Goal: Task Accomplishment & Management: Use online tool/utility

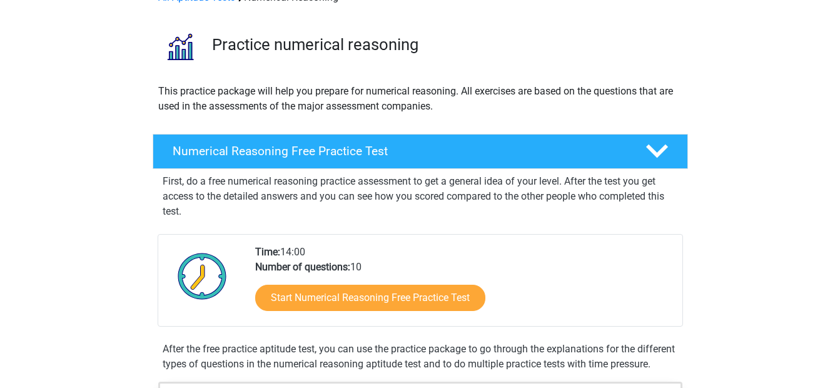
scroll to position [89, 0]
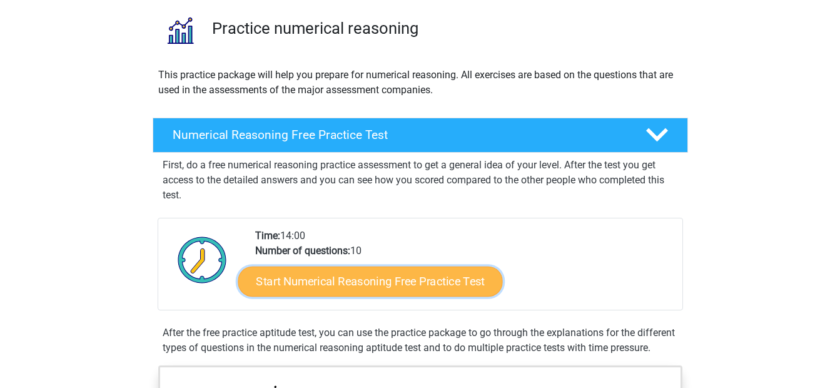
click at [384, 278] on link "Start Numerical Reasoning Free Practice Test" at bounding box center [370, 281] width 265 height 30
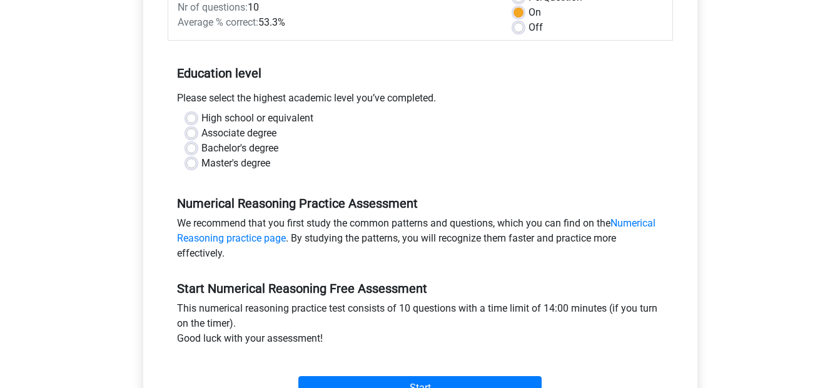
scroll to position [208, 0]
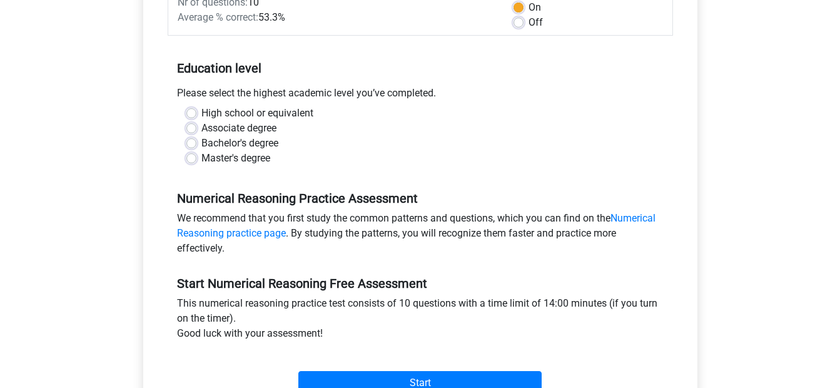
click at [201, 141] on label "Bachelor's degree" at bounding box center [239, 143] width 77 height 15
click at [190, 141] on input "Bachelor's degree" at bounding box center [191, 142] width 10 height 13
radio input "true"
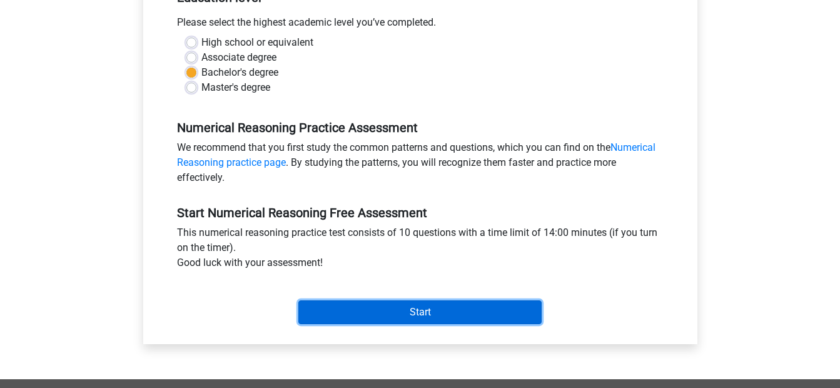
click at [400, 309] on input "Start" at bounding box center [419, 312] width 243 height 24
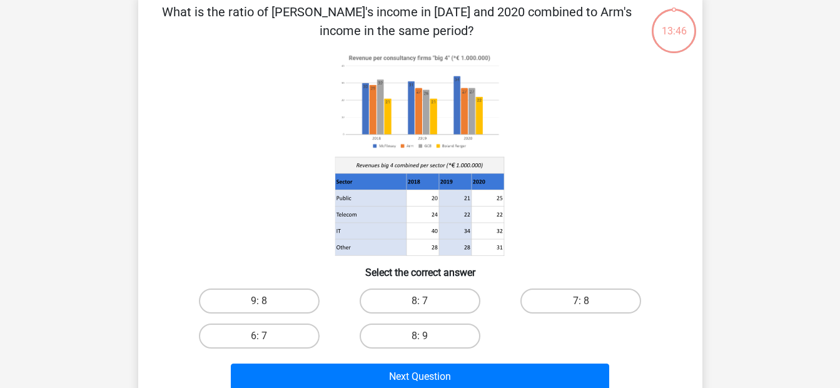
scroll to position [99, 0]
